Goal: Information Seeking & Learning: Learn about a topic

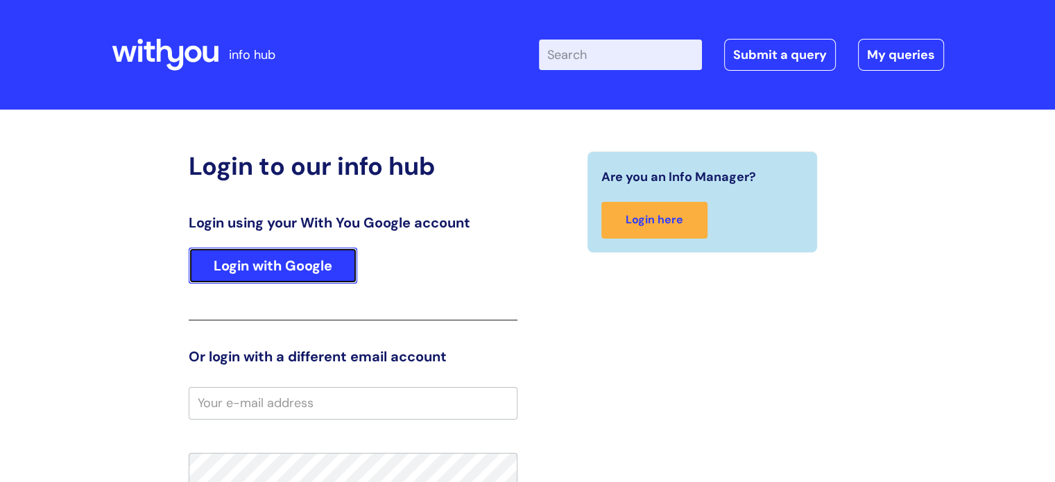
click at [282, 268] on link "Login with Google" at bounding box center [273, 266] width 169 height 36
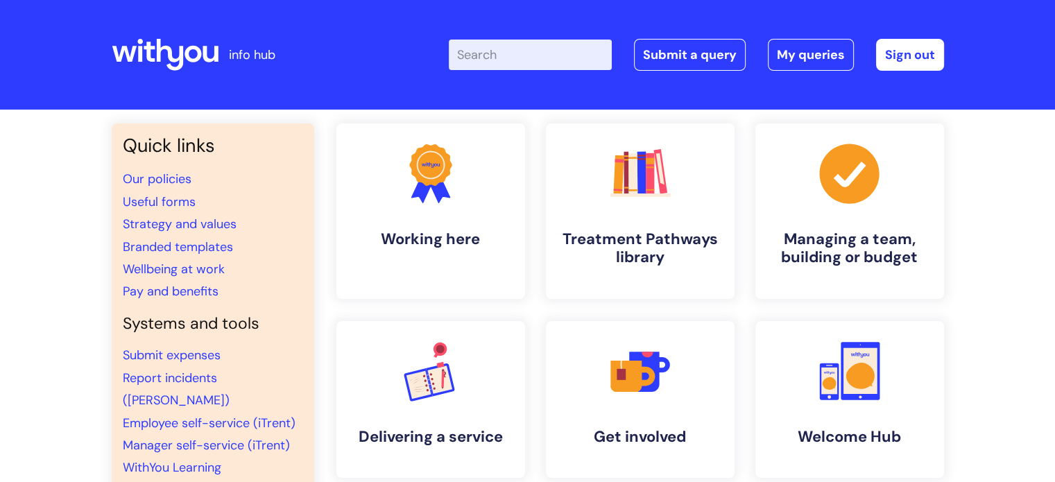
click at [477, 54] on input "Enter your search term here..." at bounding box center [530, 55] width 163 height 31
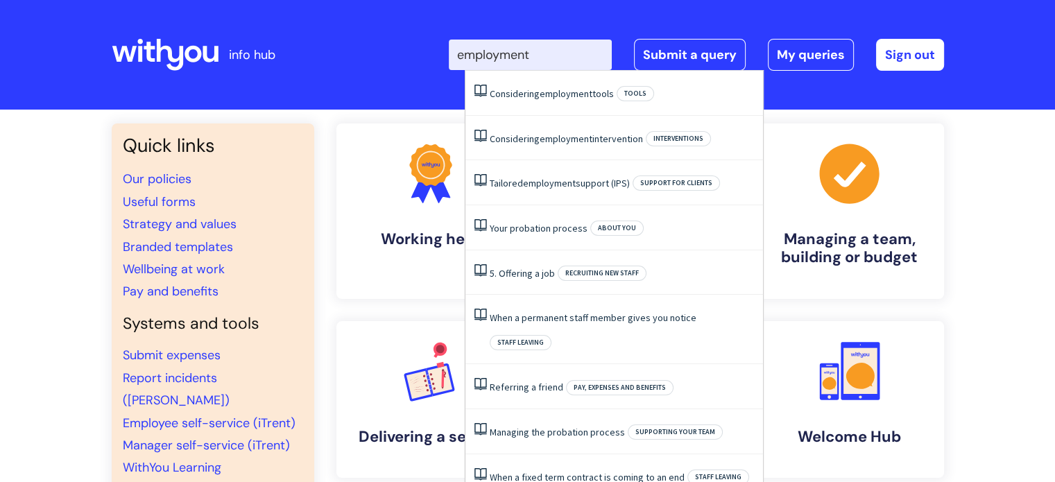
type input "employment"
click button "Search" at bounding box center [0, 0] width 0 height 0
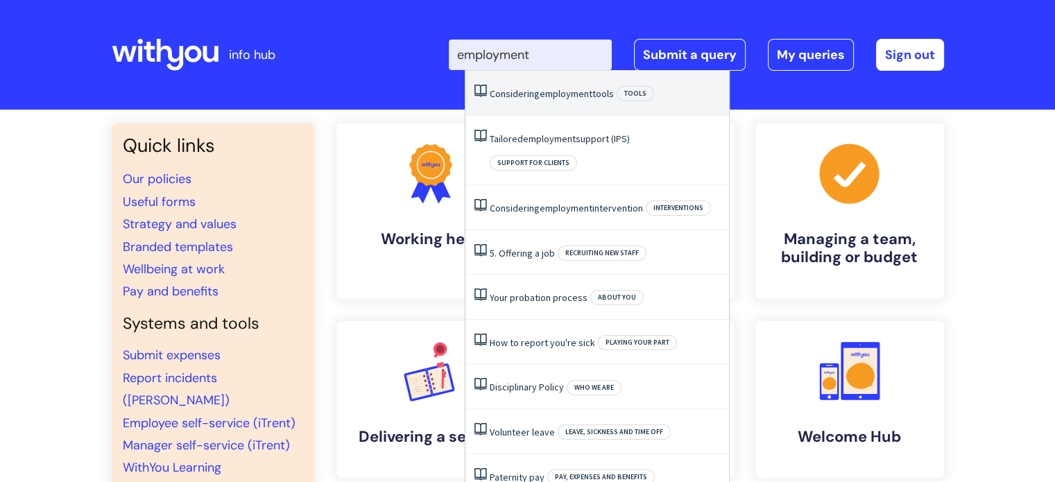
click at [524, 99] on link "Considering employment tools" at bounding box center [552, 93] width 124 height 12
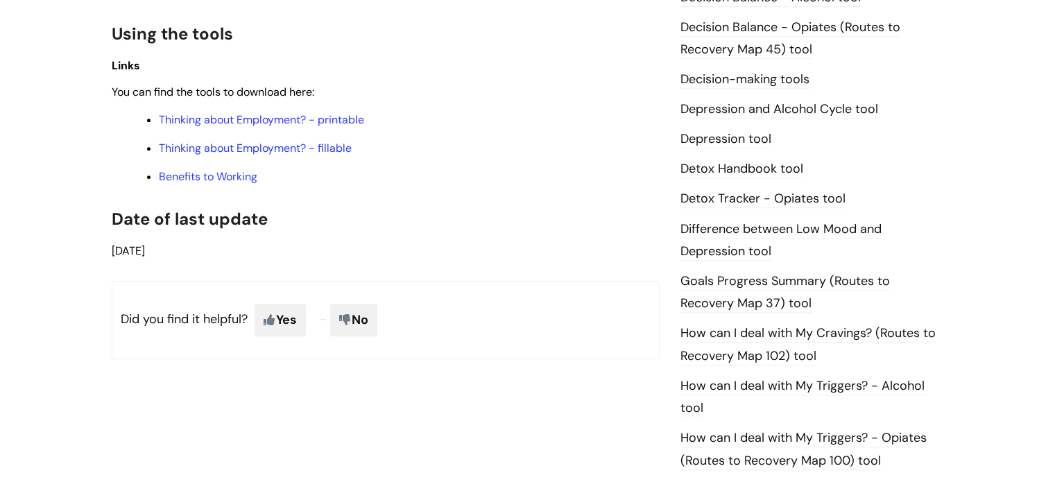
scroll to position [712, 0]
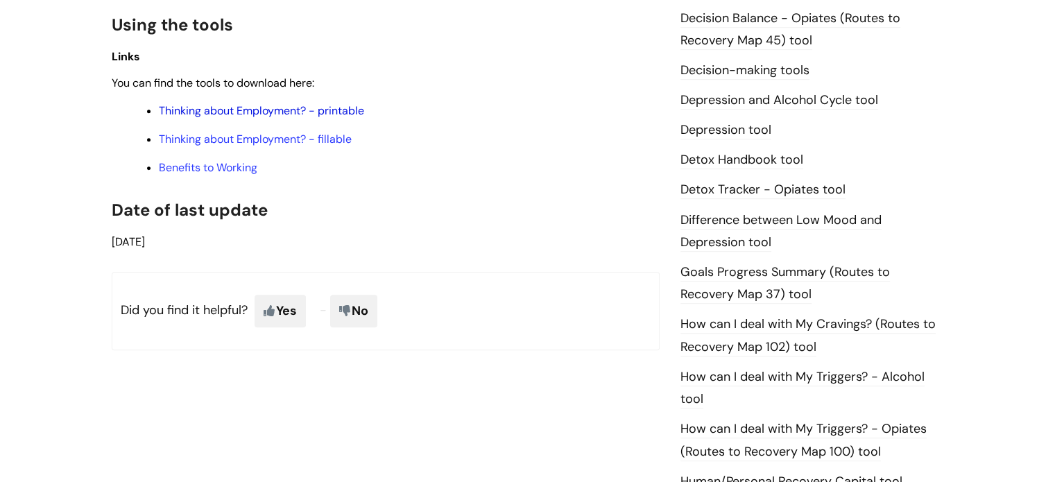
click at [255, 113] on link "Thinking about Employment? - printable" at bounding box center [261, 110] width 205 height 15
click at [225, 163] on link "Benefits to Working" at bounding box center [208, 167] width 98 height 15
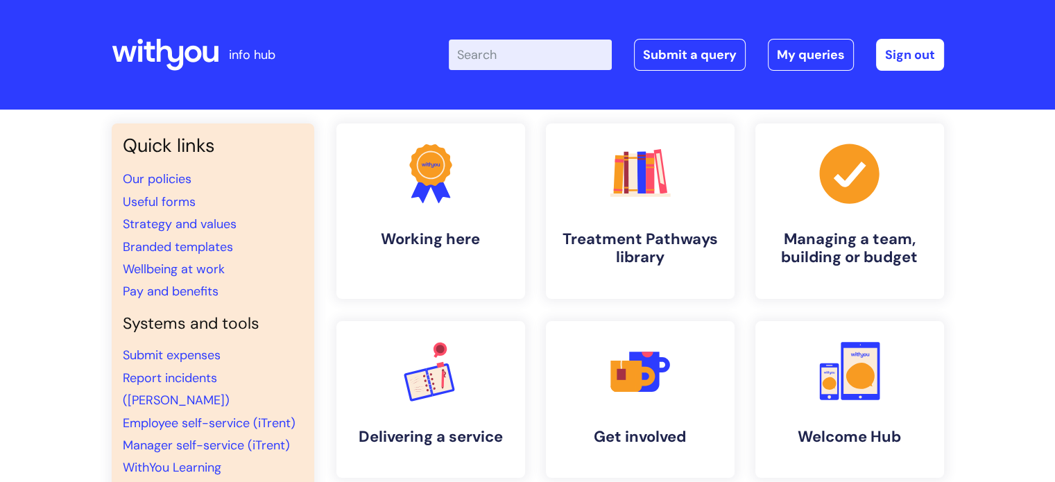
click at [499, 67] on input "Enter your search term here..." at bounding box center [530, 55] width 163 height 31
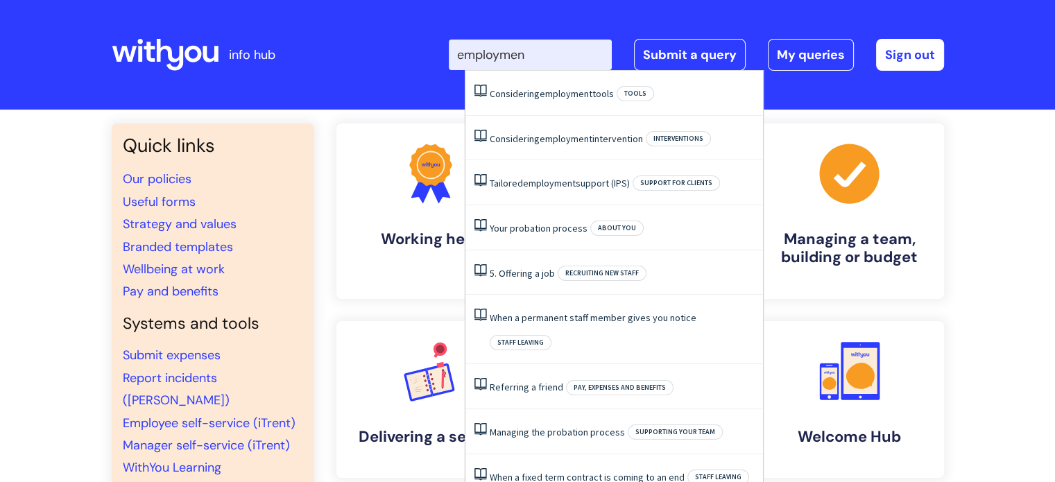
type input "employment"
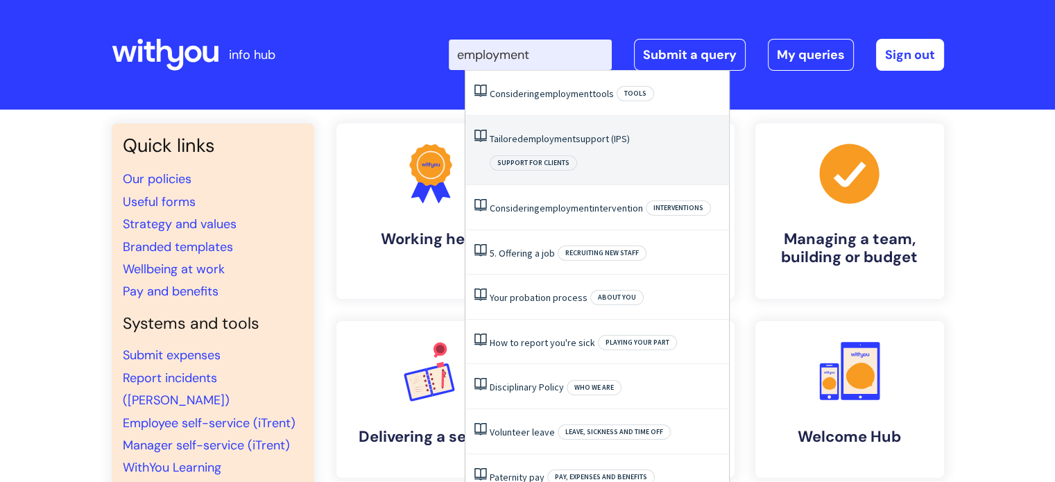
click at [560, 141] on span "employment" at bounding box center [549, 138] width 53 height 12
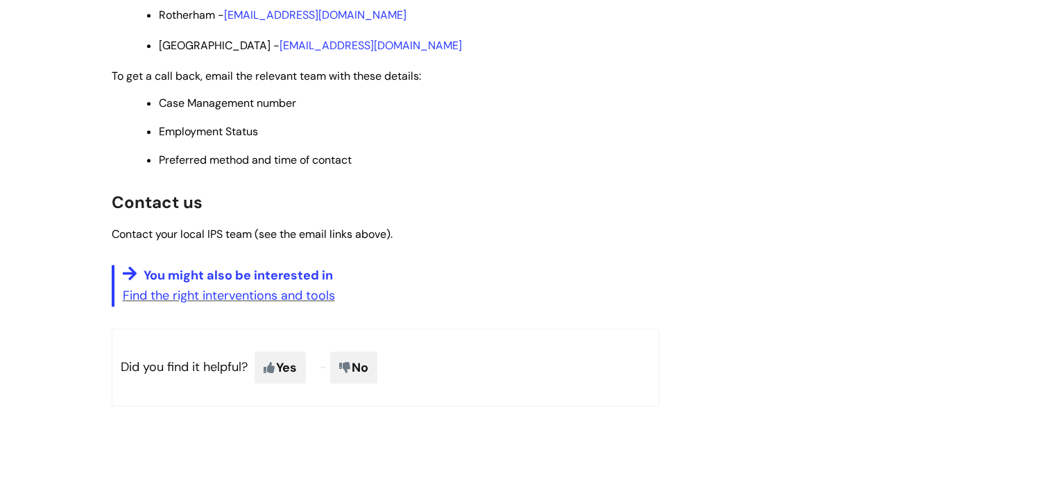
scroll to position [1248, 0]
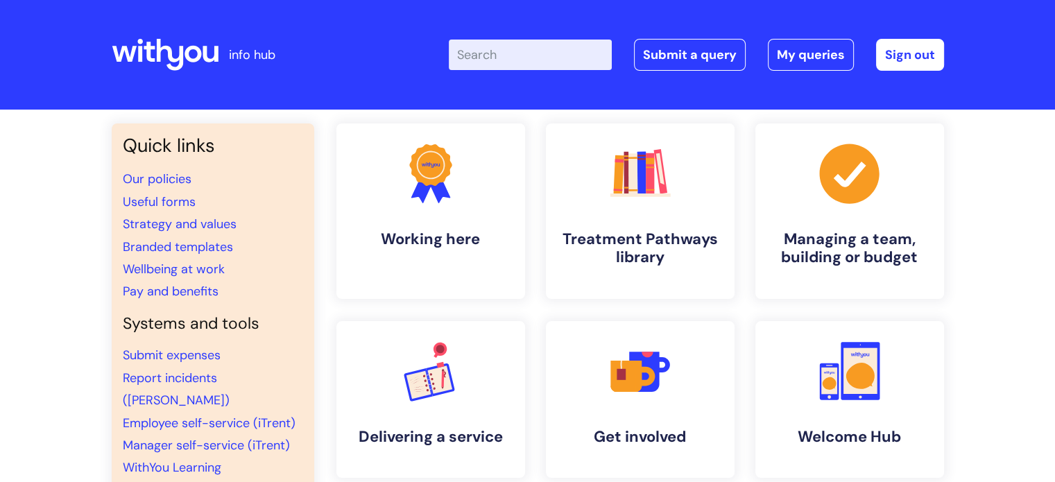
click at [504, 47] on input "Enter your search term here..." at bounding box center [530, 55] width 163 height 31
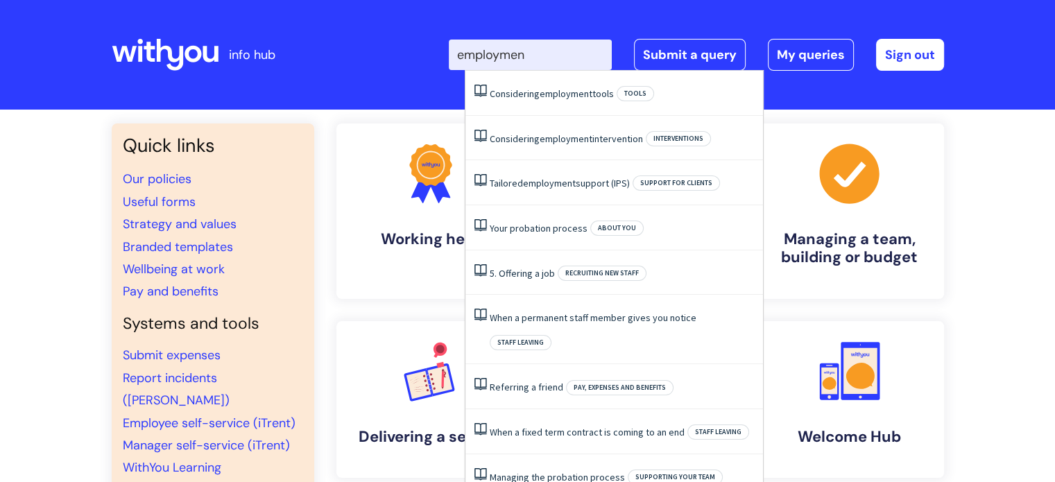
type input "employment"
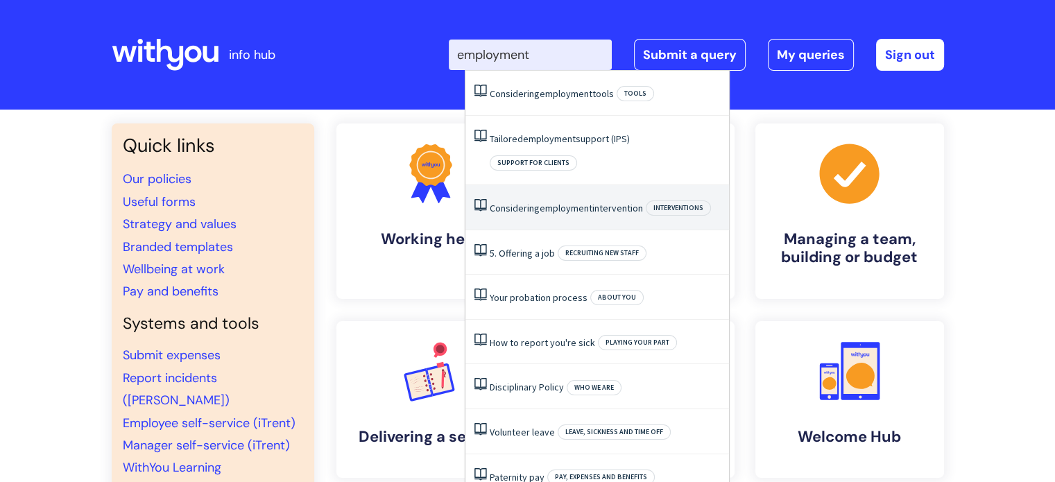
click at [568, 202] on span "employment" at bounding box center [566, 208] width 53 height 12
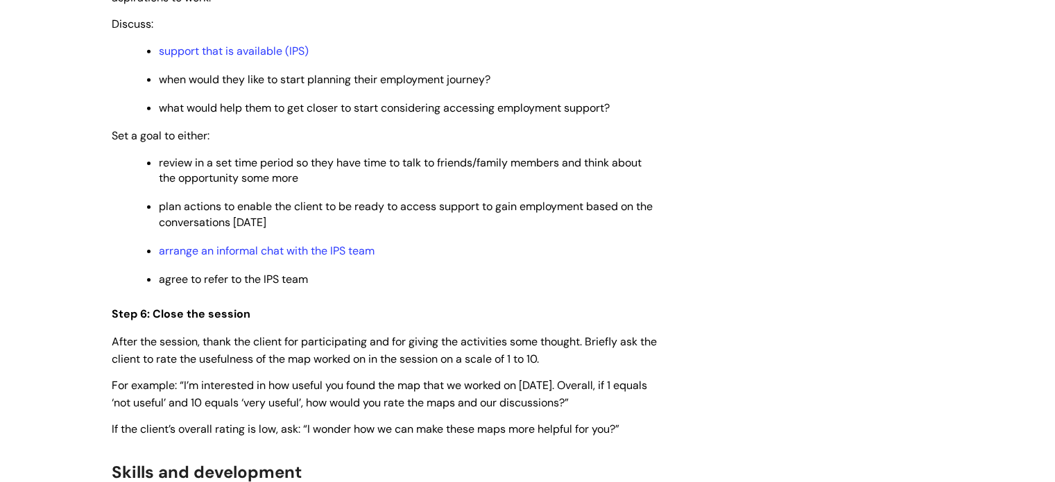
scroll to position [4484, 0]
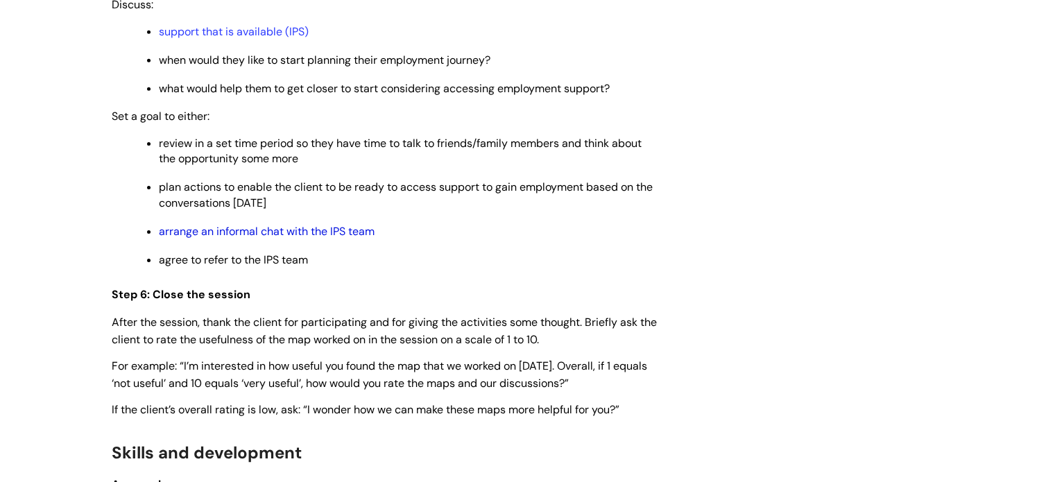
click at [268, 227] on link "arrange an informal chat with the IPS team" at bounding box center [267, 231] width 216 height 15
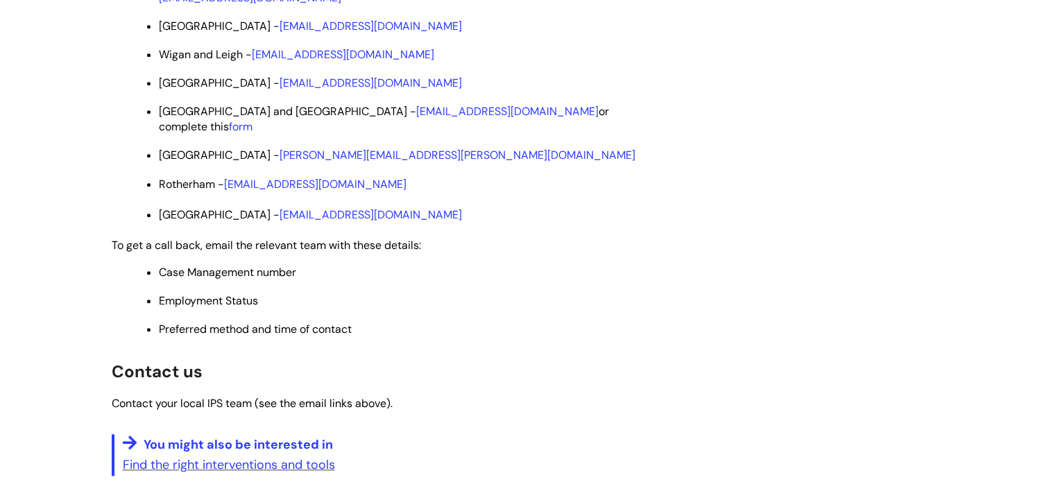
scroll to position [1082, 0]
